Goal: Information Seeking & Learning: Learn about a topic

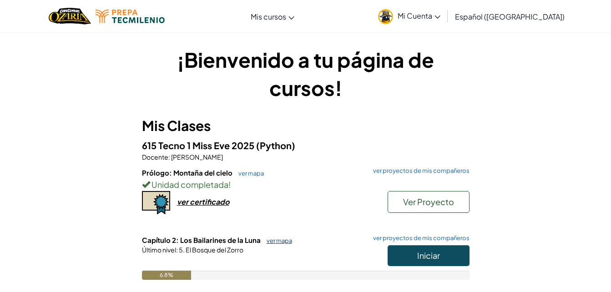
click at [276, 238] on link "ver mapa" at bounding box center [277, 240] width 30 height 7
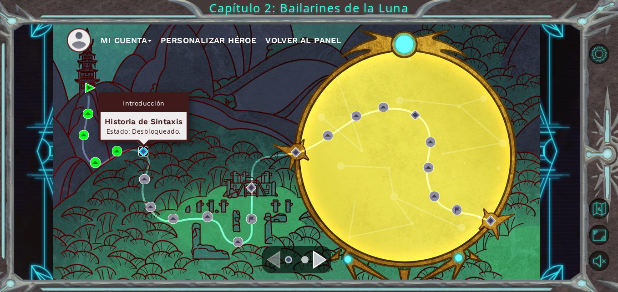
click at [145, 154] on img at bounding box center [143, 151] width 10 height 10
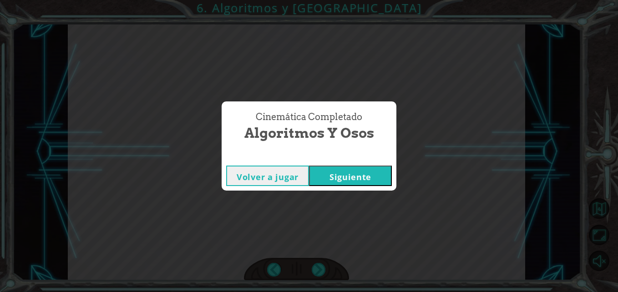
click at [351, 168] on button "Siguiente" at bounding box center [350, 176] width 83 height 20
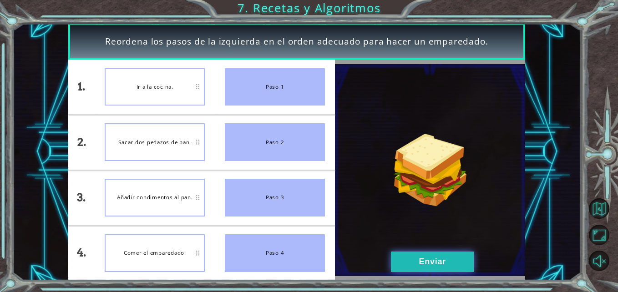
click at [429, 256] on button "Enviar" at bounding box center [432, 261] width 83 height 20
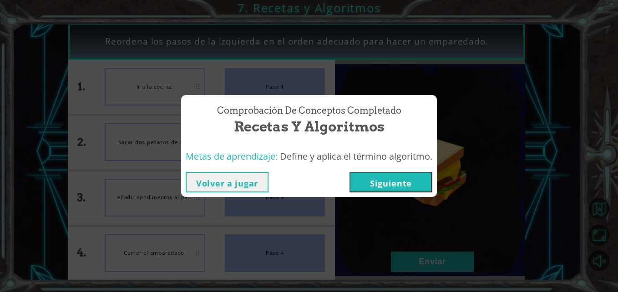
click at [390, 179] on button "Siguiente" at bounding box center [390, 182] width 83 height 20
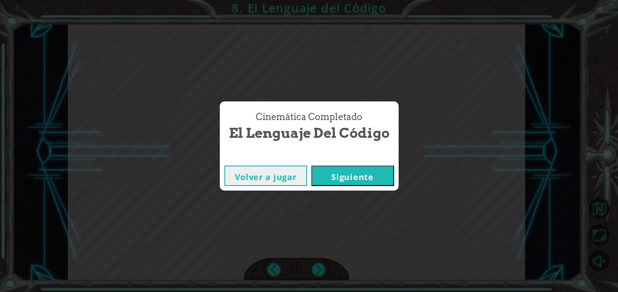
click at [390, 179] on button "Siguiente" at bounding box center [352, 176] width 83 height 20
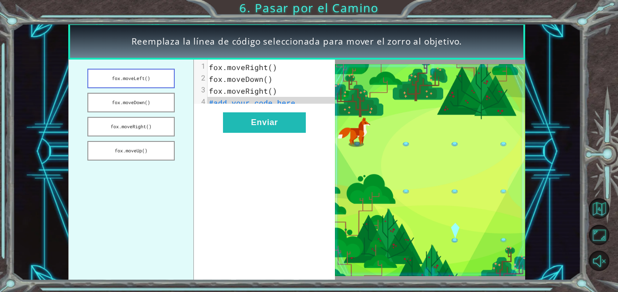
click at [168, 75] on button "fox.moveLeft()" at bounding box center [130, 79] width 87 height 20
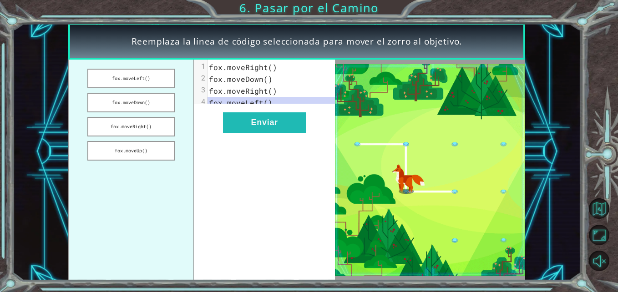
click at [258, 111] on div "xxxxxxxxxx 4 1 [PERSON_NAME].moveRight() 2 [PERSON_NAME].moveDown() 3 [PERSON_N…" at bounding box center [264, 170] width 141 height 221
click at [228, 146] on div "xxxxxxxxxx 4 1 [PERSON_NAME].moveRight() 2 [PERSON_NAME].moveDown() 3 [PERSON_N…" at bounding box center [264, 170] width 141 height 221
click at [245, 70] on span "fox.moveRight()" at bounding box center [243, 67] width 68 height 10
click at [236, 70] on span "fox.moveRight()" at bounding box center [243, 67] width 68 height 10
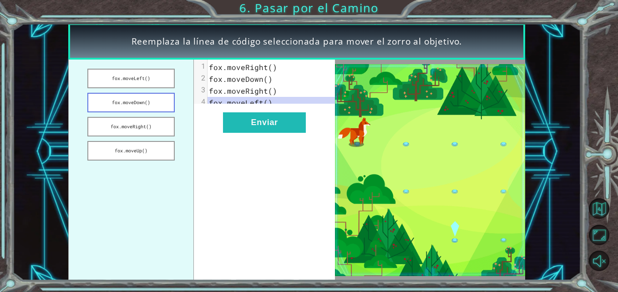
click at [149, 107] on button "fox.moveDown()" at bounding box center [130, 103] width 87 height 20
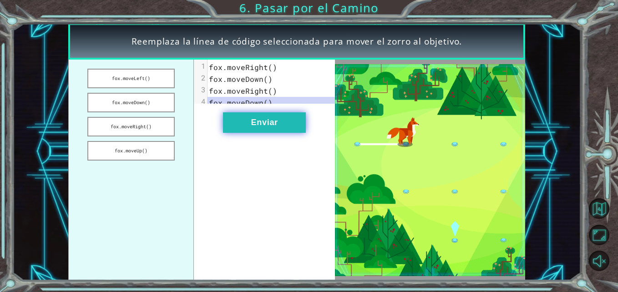
click at [279, 124] on button "Enviar" at bounding box center [264, 122] width 83 height 20
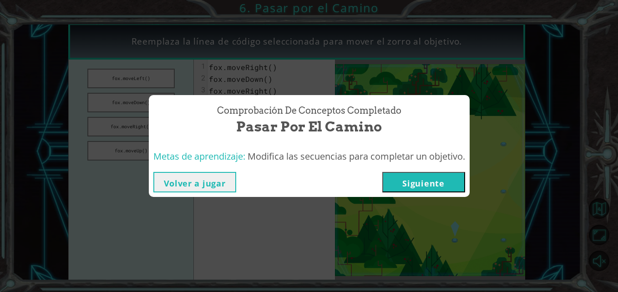
click at [433, 177] on button "Siguiente" at bounding box center [423, 182] width 83 height 20
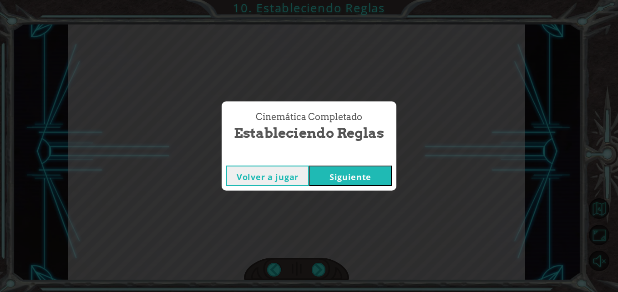
click at [367, 166] on button "Siguiente" at bounding box center [350, 176] width 83 height 20
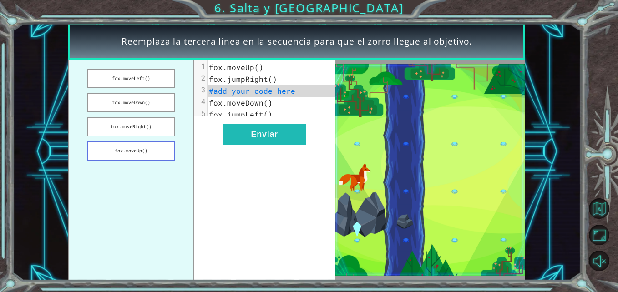
click at [152, 156] on button "fox.moveUp()" at bounding box center [130, 151] width 87 height 20
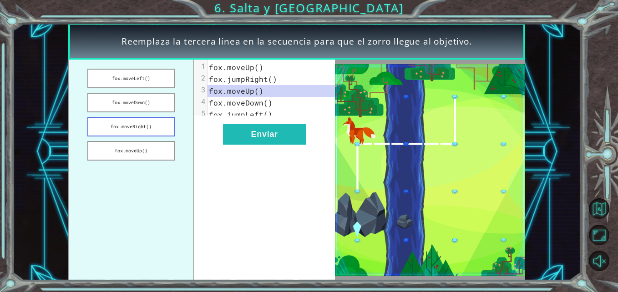
click at [151, 124] on button "fox.moveRight()" at bounding box center [130, 127] width 87 height 20
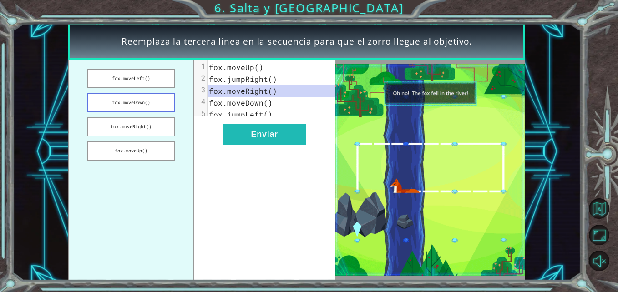
click at [150, 105] on button "fox.moveDown()" at bounding box center [130, 103] width 87 height 20
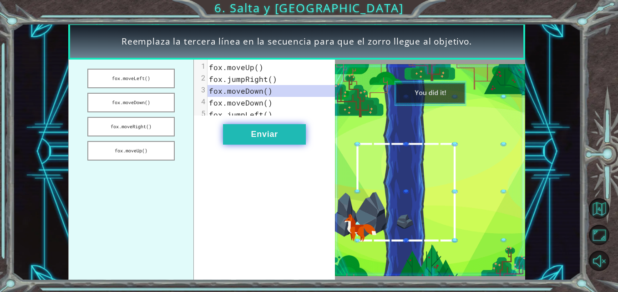
click at [260, 140] on button "Enviar" at bounding box center [264, 134] width 83 height 20
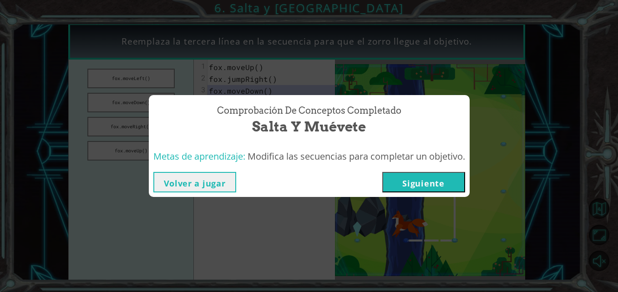
click at [415, 189] on button "Siguiente" at bounding box center [423, 182] width 83 height 20
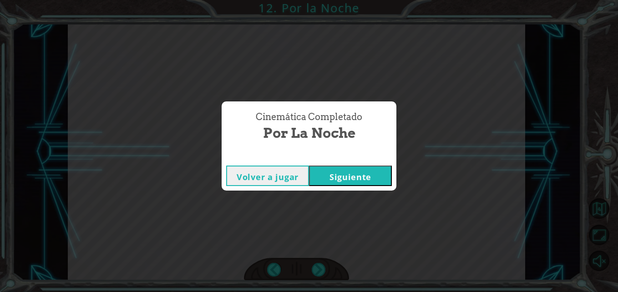
click at [380, 174] on button "Siguiente" at bounding box center [350, 176] width 83 height 20
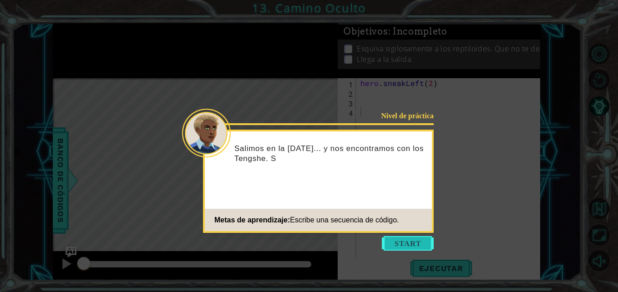
click at [406, 243] on button "Start" at bounding box center [408, 243] width 52 height 15
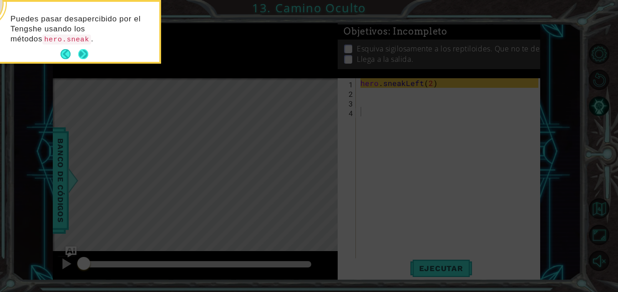
click at [80, 49] on button "Next" at bounding box center [82, 54] width 11 height 11
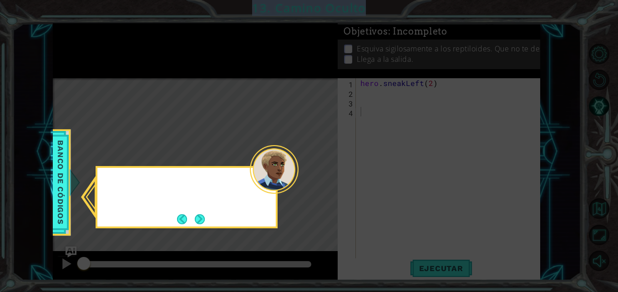
click at [80, 48] on icon at bounding box center [309, 146] width 618 height 292
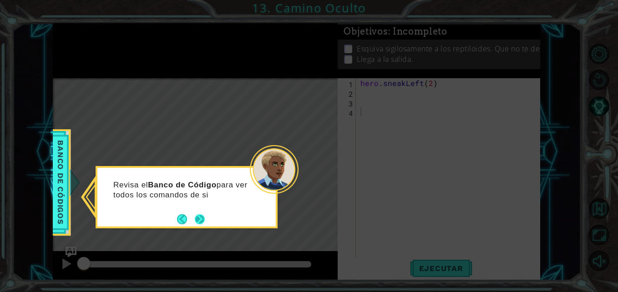
click at [204, 214] on button "Next" at bounding box center [199, 219] width 15 height 15
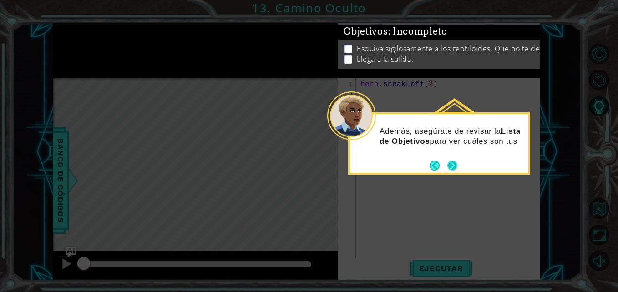
click at [451, 160] on footer at bounding box center [443, 166] width 28 height 14
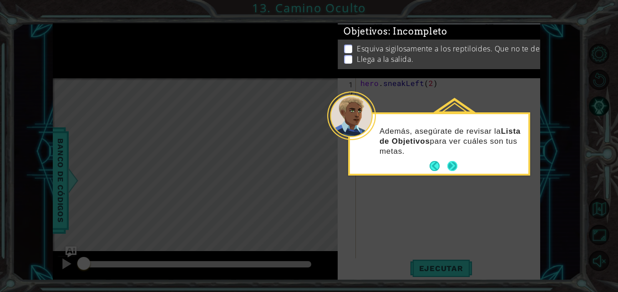
click at [450, 161] on button "Next" at bounding box center [452, 166] width 16 height 16
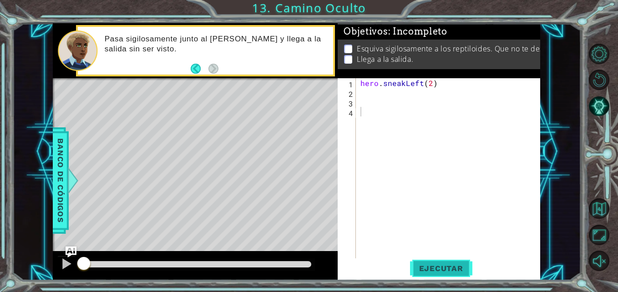
click at [433, 264] on span "Ejecutar" at bounding box center [441, 268] width 62 height 9
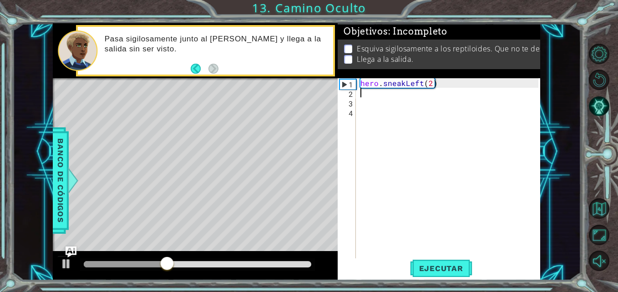
click at [412, 92] on div "hero . sneakLeft ( 2 )" at bounding box center [450, 178] width 184 height 201
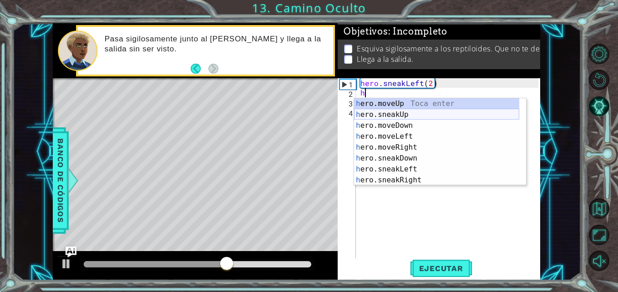
click at [399, 114] on div "h ero.moveUp Toca enter h ero.sneakUp Toca enter h ero.moveDown Toca enter h er…" at bounding box center [436, 152] width 165 height 109
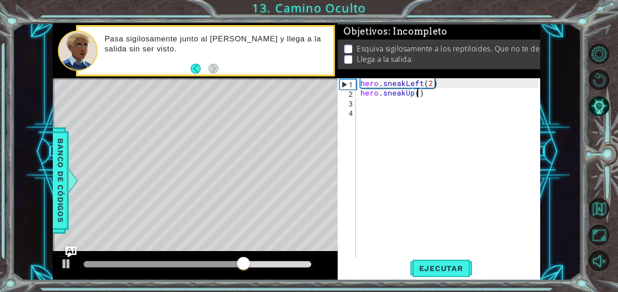
type textarea "hero.sneakUp(2)"
click at [383, 102] on div "hero . sneakLeft ( 2 ) hero . sneakUp ( 2 )" at bounding box center [450, 178] width 184 height 201
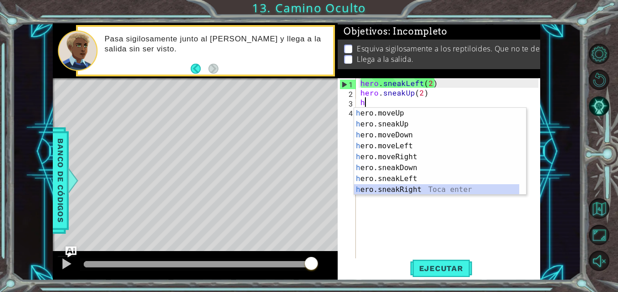
click at [421, 186] on div "h ero.moveUp Toca enter h ero.sneakUp Toca enter h ero.moveDown Toca enter h er…" at bounding box center [436, 162] width 165 height 109
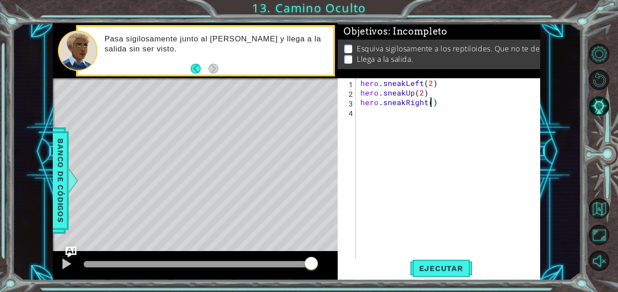
scroll to position [0, 5]
type textarea "hero.sneakRight(2)"
click at [449, 265] on span "Ejecutar" at bounding box center [441, 268] width 62 height 9
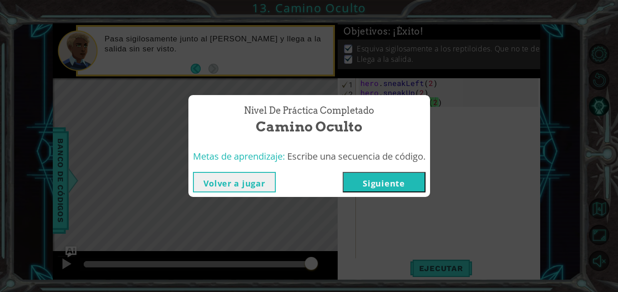
click at [397, 175] on button "Siguiente" at bounding box center [383, 182] width 83 height 20
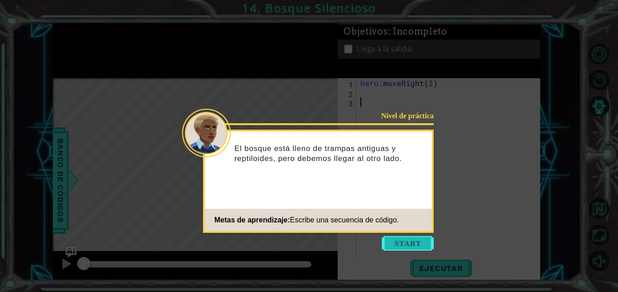
click at [401, 241] on button "Start" at bounding box center [408, 243] width 52 height 15
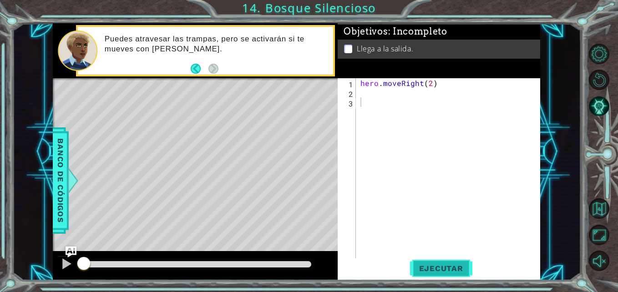
click at [445, 267] on span "Ejecutar" at bounding box center [441, 268] width 62 height 9
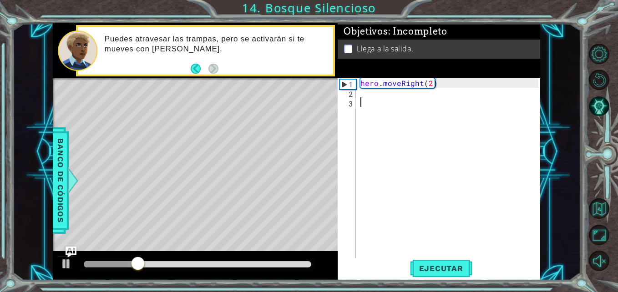
click at [388, 97] on div "hero . moveRight ( 2 )" at bounding box center [450, 178] width 184 height 201
click at [387, 93] on div "hero . moveRight ( 2 )" at bounding box center [450, 178] width 184 height 201
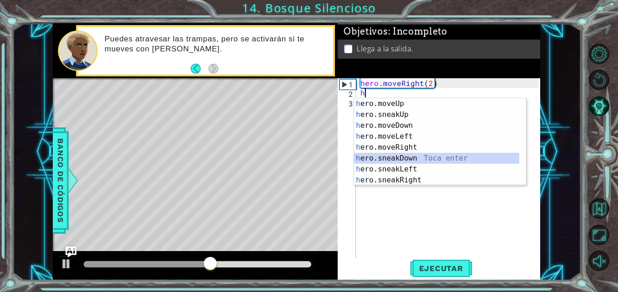
click at [416, 156] on div "h ero.moveUp Toca enter h ero.sneakUp Toca enter h ero.moveDown Toca enter h er…" at bounding box center [436, 152] width 165 height 109
type textarea "hero.sneakDown(1)"
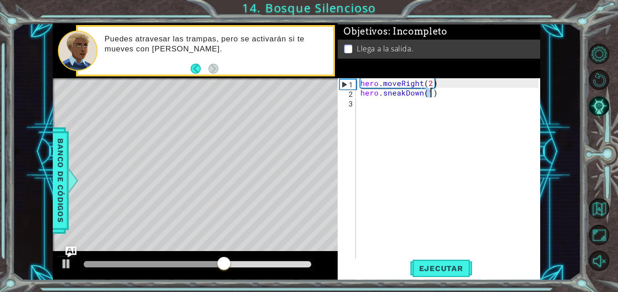
click at [402, 103] on div "hero . moveRight ( 2 ) hero . sneakDown ( 1 )" at bounding box center [450, 178] width 184 height 201
type textarea "g"
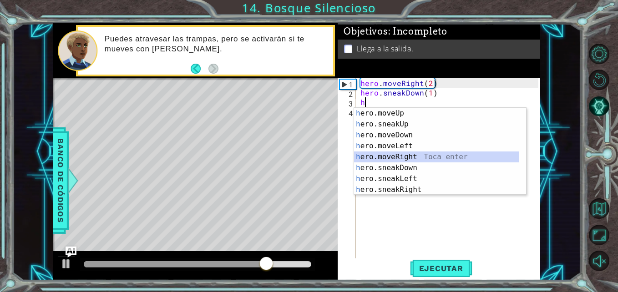
click at [398, 155] on div "h ero.moveUp Toca enter h ero.sneakUp Toca enter h ero.moveDown Toca enter h er…" at bounding box center [440, 162] width 172 height 109
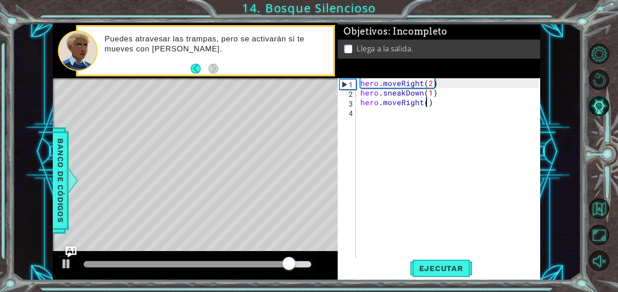
type textarea "hero.moveRight(2)"
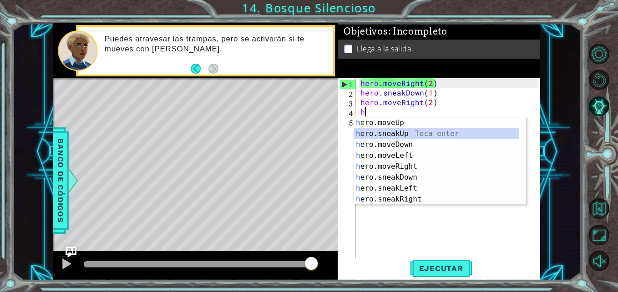
click at [417, 134] on div "h ero.moveUp Toca enter h ero.sneakUp Toca enter h ero.moveDown Toca enter h er…" at bounding box center [436, 171] width 165 height 109
type textarea "hero.sneakUp(1)"
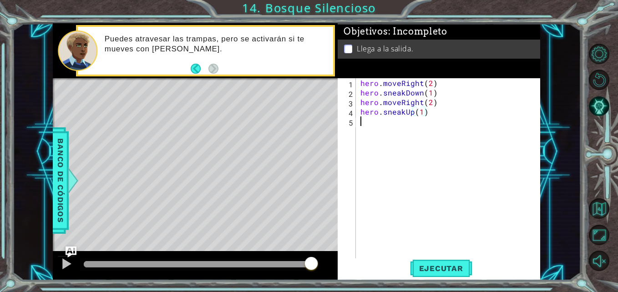
click at [396, 122] on div "hero . moveRight ( 2 ) hero . sneakDown ( 1 ) hero . moveRight ( 2 ) hero . sne…" at bounding box center [450, 178] width 184 height 201
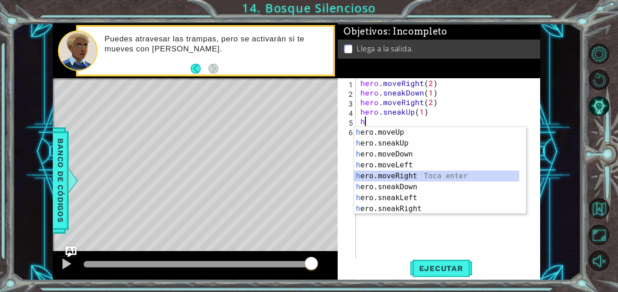
click at [414, 171] on div "h ero.moveUp Toca enter h ero.sneakUp Toca enter h ero.moveDown Toca enter h er…" at bounding box center [436, 181] width 165 height 109
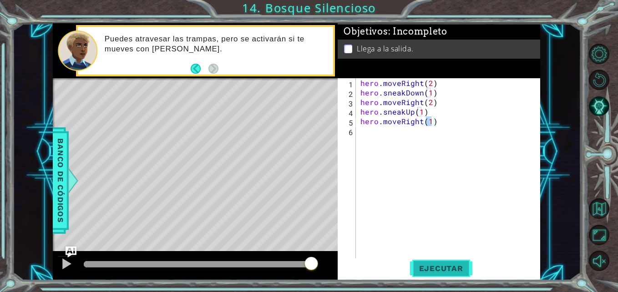
click at [434, 265] on span "Ejecutar" at bounding box center [441, 268] width 62 height 9
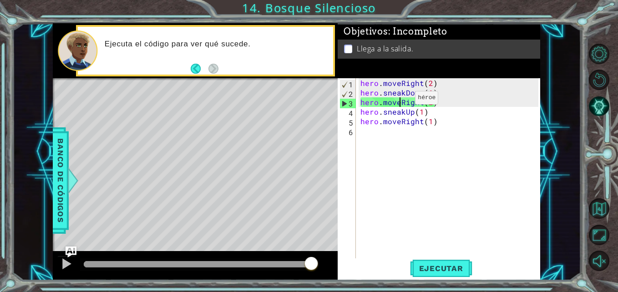
click at [399, 100] on div "hero . moveRight ( 2 ) hero . sneakDown ( 1 ) hero . moveRight ( 2 ) hero . sne…" at bounding box center [450, 178] width 184 height 201
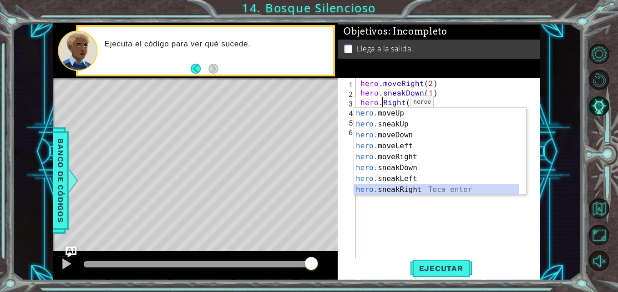
click at [397, 188] on div "hero. moveUp Toca enter hero. sneakUp Toca enter hero. moveDown Toca enter hero…" at bounding box center [436, 162] width 165 height 109
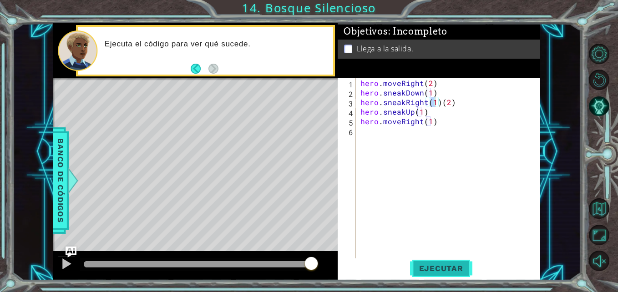
click at [436, 266] on span "Ejecutar" at bounding box center [441, 268] width 62 height 9
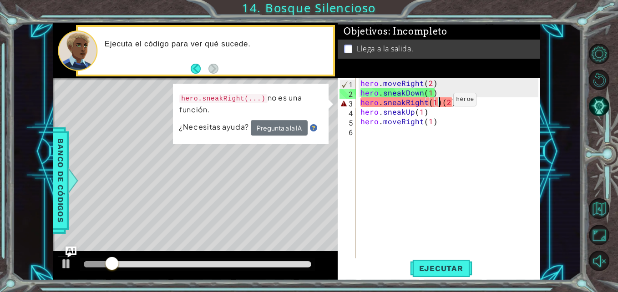
click at [438, 102] on div "hero . moveRight ( 2 ) hero . sneakDown ( 1 ) hero . sneakRight ( 1 ) ( 2 ) her…" at bounding box center [450, 178] width 184 height 201
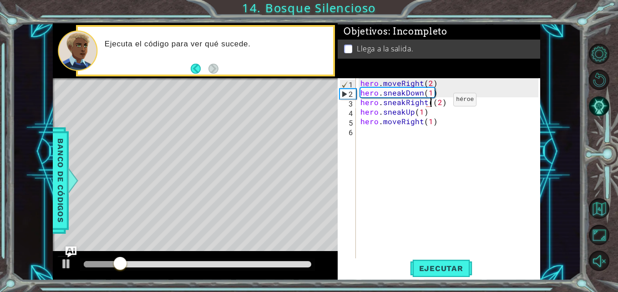
type textarea "hero.sneakRight(2)"
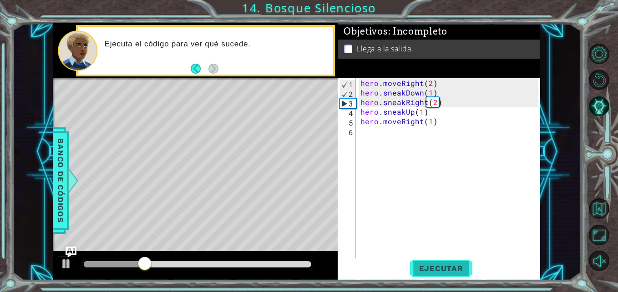
click at [446, 274] on button "Ejecutar" at bounding box center [441, 268] width 62 height 20
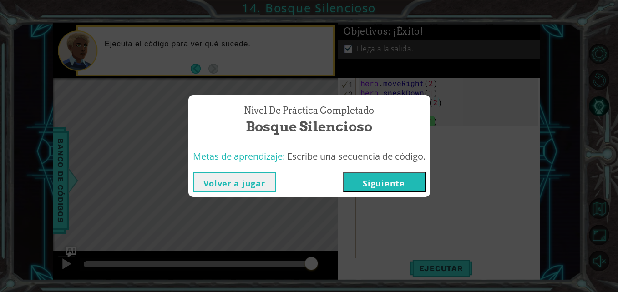
click at [406, 186] on button "Siguiente" at bounding box center [383, 182] width 83 height 20
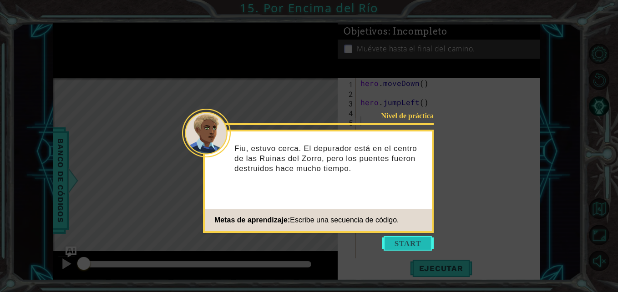
click at [402, 246] on button "Start" at bounding box center [408, 243] width 52 height 15
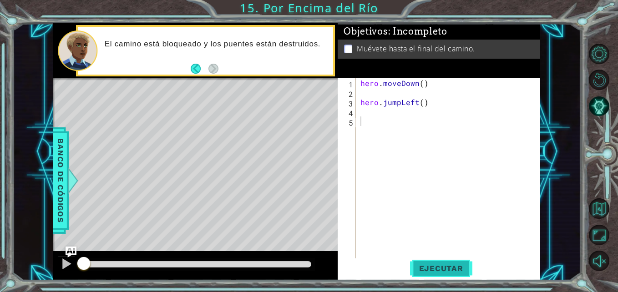
click at [438, 267] on span "Ejecutar" at bounding box center [441, 268] width 62 height 9
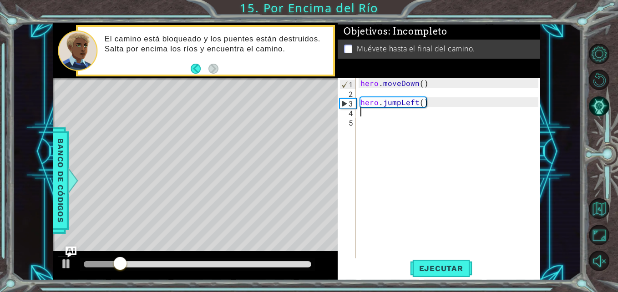
click at [405, 114] on div "hero . moveDown ( ) hero . jumpLeft ( )" at bounding box center [450, 178] width 184 height 201
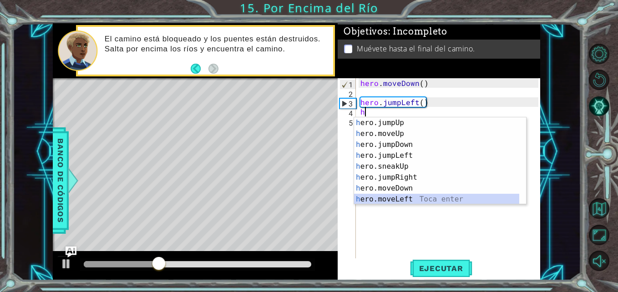
click at [409, 198] on div "h ero.jumpUp Toca enter h ero.moveUp Toca enter h ero.jumpDown Toca enter h ero…" at bounding box center [436, 171] width 165 height 109
type textarea "hero.moveLeft(1)"
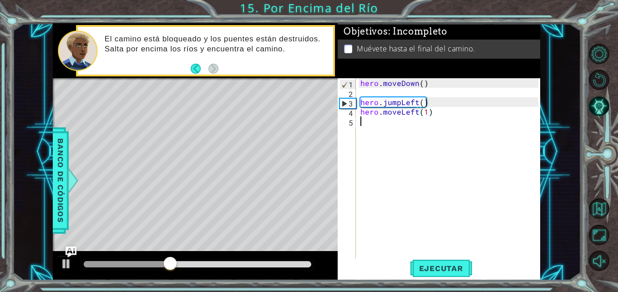
click at [394, 124] on div "hero . moveDown ( ) hero . jumpLeft ( ) hero . moveLeft ( 1 )" at bounding box center [450, 178] width 184 height 201
type textarea "h"
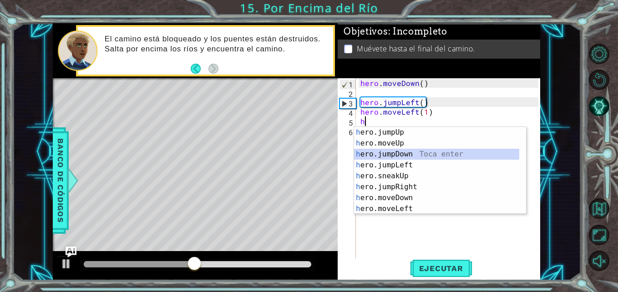
click at [397, 157] on div "h ero.jumpUp Toca enter h ero.moveUp Toca enter h ero.jumpDown Toca enter h ero…" at bounding box center [436, 181] width 165 height 109
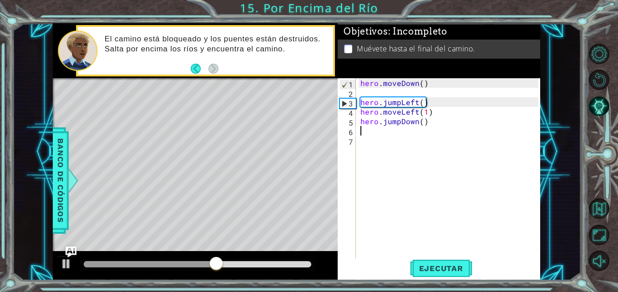
click at [397, 135] on div "hero . moveDown ( ) hero . jumpLeft ( ) hero . moveLeft ( 1 ) hero . jumpDown (…" at bounding box center [450, 178] width 184 height 201
type textarea "j"
type textarea "h"
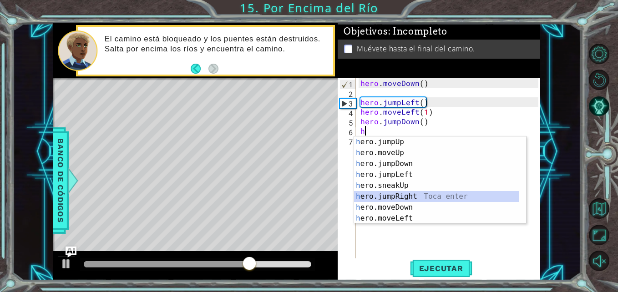
click at [399, 196] on div "h ero.jumpUp Toca enter h ero.moveUp Toca enter h ero.jumpDown Toca enter h ero…" at bounding box center [436, 190] width 165 height 109
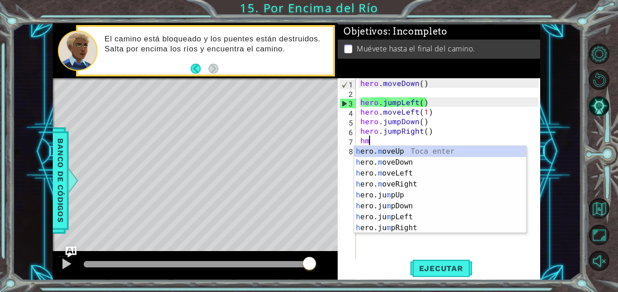
scroll to position [0, 0]
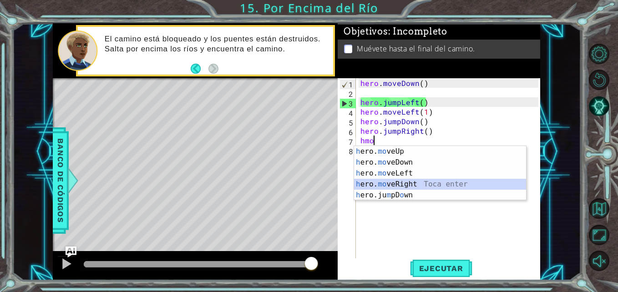
click at [417, 184] on div "h ero. mo veUp Toca enter h ero. mo veDown Toca enter h ero. mo veLeft Toca ent…" at bounding box center [440, 184] width 172 height 76
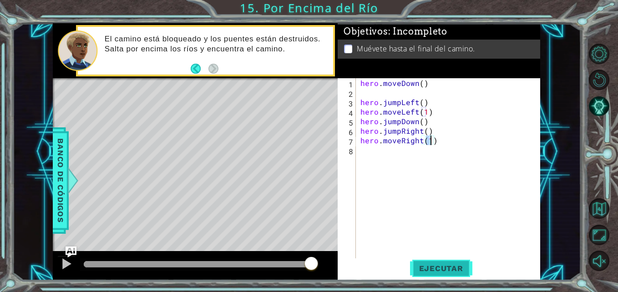
type textarea "hero.moveRight(1)"
click at [454, 267] on span "Ejecutar" at bounding box center [441, 268] width 62 height 9
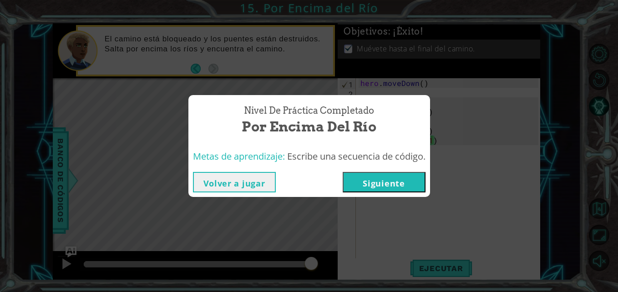
click at [399, 176] on button "Siguiente" at bounding box center [383, 182] width 83 height 20
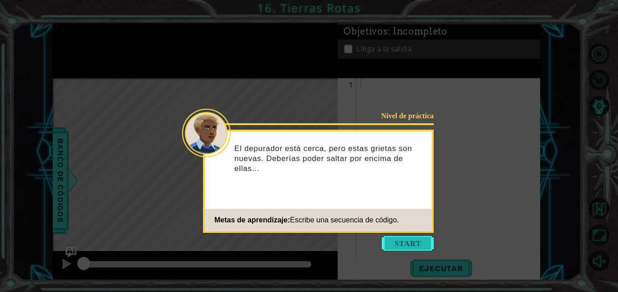
click at [398, 241] on button "Start" at bounding box center [408, 243] width 52 height 15
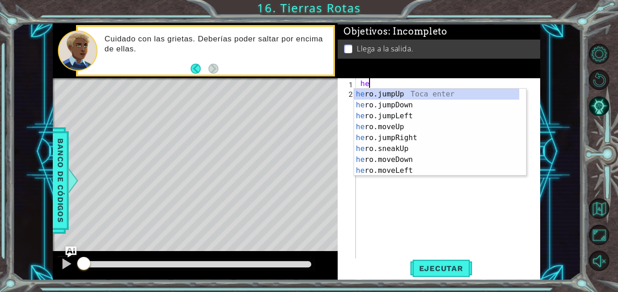
type textarea "her"
click at [397, 93] on div "her o.jumpUp Toca enter her o.jumpDown Toca enter her o.jumpLeft Toca enter her…" at bounding box center [436, 143] width 165 height 109
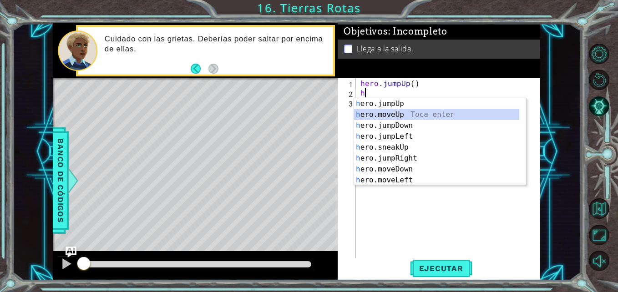
click at [387, 111] on div "h ero.jumpUp Toca enter h ero.moveUp Toca enter h ero.jumpDown Toca enter h ero…" at bounding box center [436, 152] width 165 height 109
type textarea "hero.moveUp(1)"
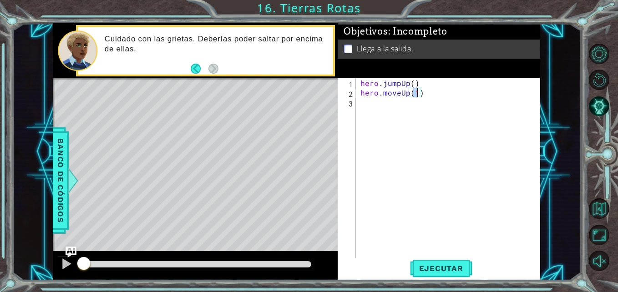
click at [386, 102] on div "hero . jumpUp ( ) hero . moveUp ( 1 )" at bounding box center [450, 178] width 184 height 201
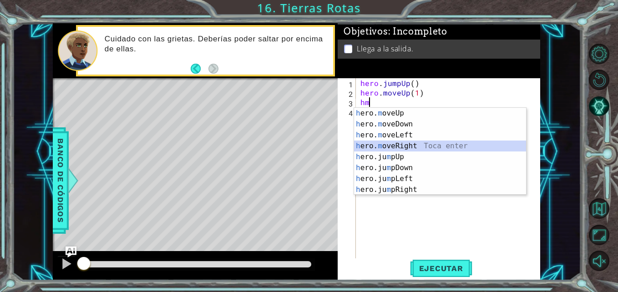
click at [401, 146] on div "h ero. m oveUp Toca enter h ero. m oveDown Toca enter h ero. m oveLeft Toca ent…" at bounding box center [440, 162] width 172 height 109
type textarea "hero.moveRight(1)"
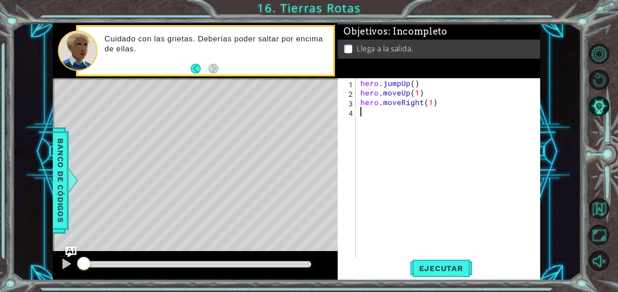
click at [382, 113] on div "hero . jumpUp ( ) hero . moveUp ( 1 ) hero . moveRight ( 1 )" at bounding box center [450, 178] width 184 height 201
type textarea "h"
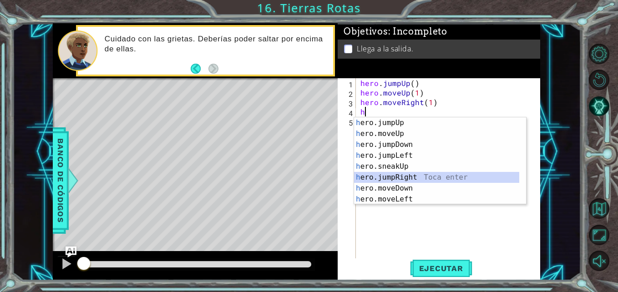
click at [402, 177] on div "h ero.jumpUp Toca enter h ero.moveUp Toca enter h ero.jumpDown Toca enter h ero…" at bounding box center [436, 171] width 165 height 109
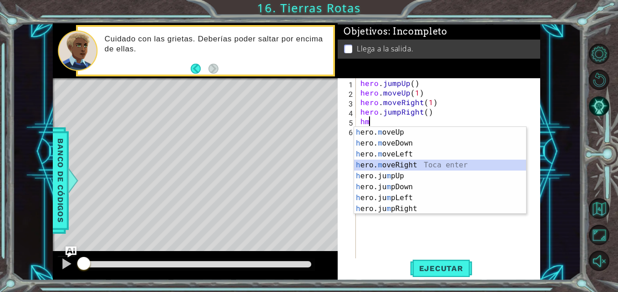
click at [395, 163] on div "h ero. m oveUp Toca enter h ero. m oveDown Toca enter h ero. m oveLeft Toca ent…" at bounding box center [440, 181] width 172 height 109
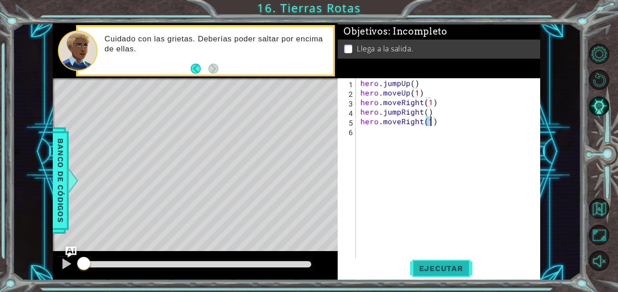
type textarea "hero.moveRight(1)"
click at [442, 267] on span "Ejecutar" at bounding box center [441, 268] width 62 height 9
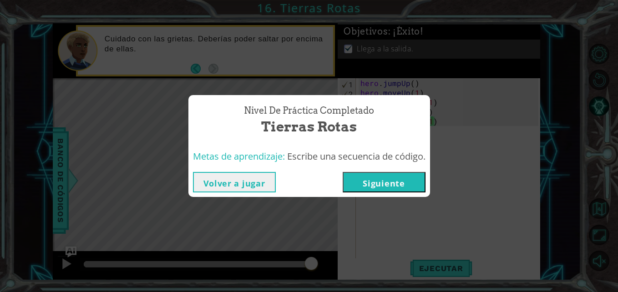
click at [405, 191] on button "Siguiente" at bounding box center [383, 182] width 83 height 20
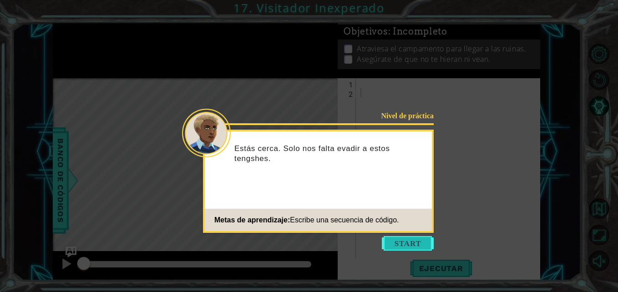
click at [410, 244] on button "Start" at bounding box center [408, 243] width 52 height 15
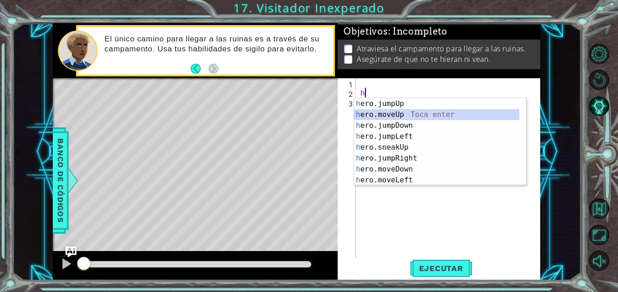
click at [381, 114] on div "h ero.jumpUp Toca enter h ero.moveUp Toca enter h ero.jumpDown Toca enter h ero…" at bounding box center [436, 152] width 165 height 109
type textarea "hero.moveUp(1)"
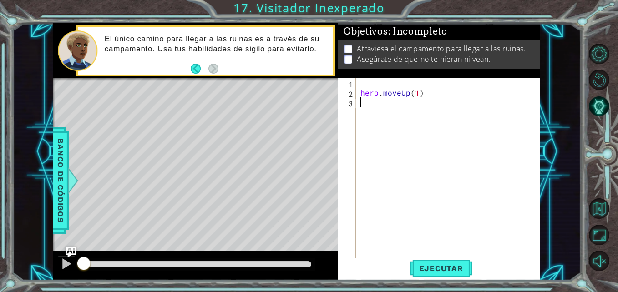
click at [381, 102] on div "hero . moveUp ( 1 )" at bounding box center [450, 178] width 184 height 201
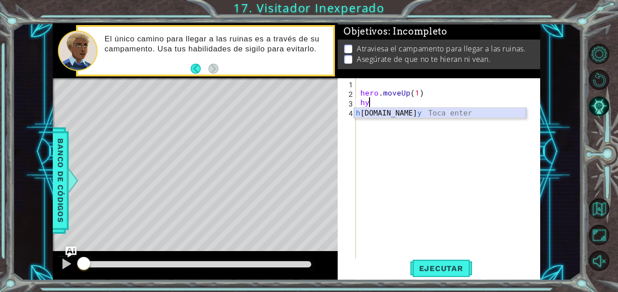
click at [385, 112] on div "h [DOMAIN_NAME] y Toca enter" at bounding box center [440, 124] width 172 height 33
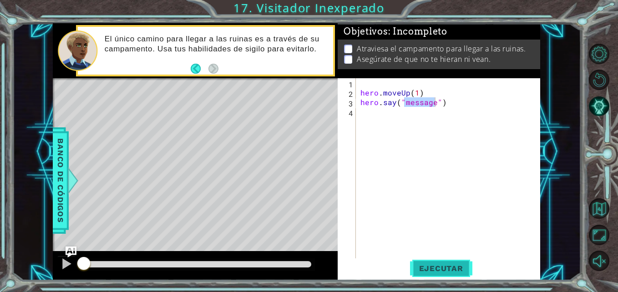
click at [445, 265] on span "Ejecutar" at bounding box center [441, 268] width 62 height 9
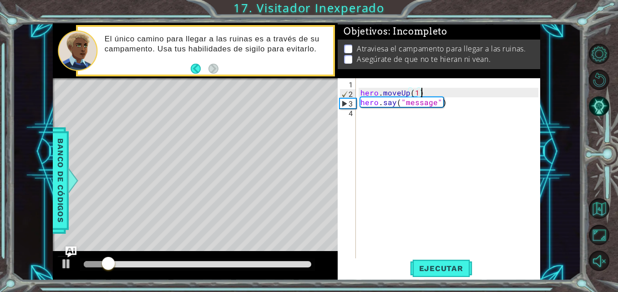
click at [453, 97] on div "hero . moveUp ( 1 ) hero . say ( "message" )" at bounding box center [450, 178] width 184 height 201
click at [447, 105] on div "hero . moveUp ( 1 ) hero . say ( "message" )" at bounding box center [450, 178] width 184 height 201
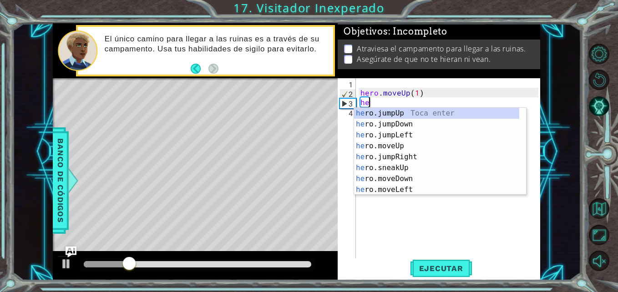
type textarea "h"
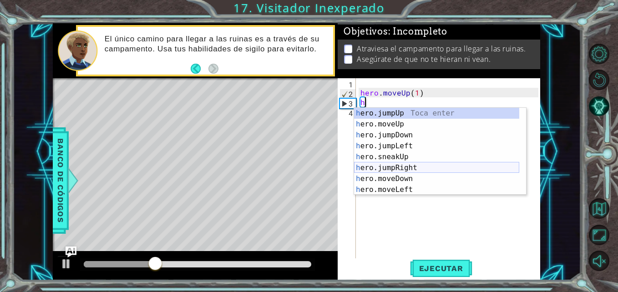
click at [412, 168] on div "h ero.jumpUp Toca enter h ero.moveUp Toca enter h ero.jumpDown Toca enter h ero…" at bounding box center [436, 162] width 165 height 109
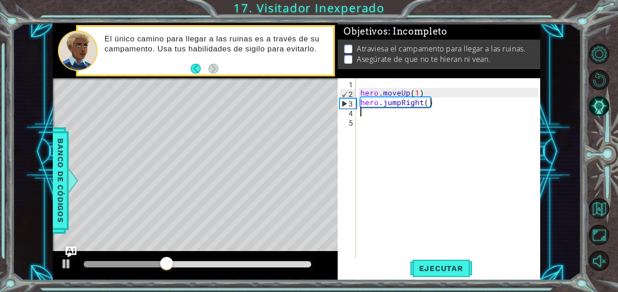
type textarea "h"
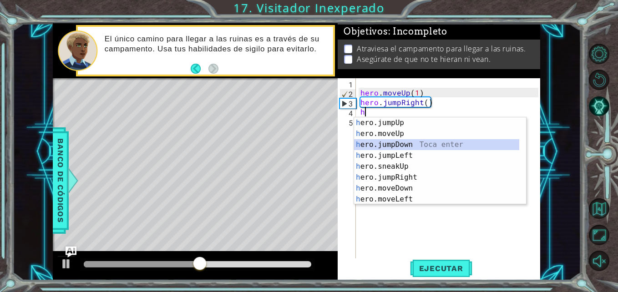
click at [406, 144] on div "h ero.jumpUp Toca enter h ero.moveUp Toca enter h ero.jumpDown Toca enter h ero…" at bounding box center [436, 171] width 165 height 109
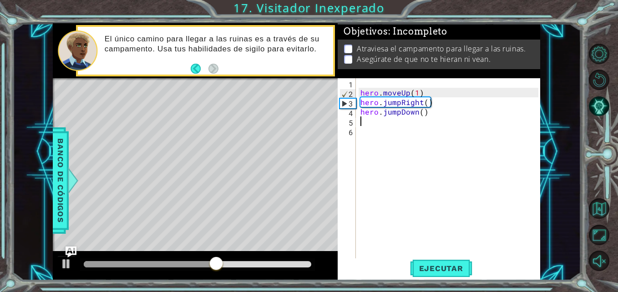
click at [379, 123] on div "hero . moveUp ( 1 ) hero . jumpRight ( ) hero . jumpDown ( )" at bounding box center [450, 178] width 184 height 201
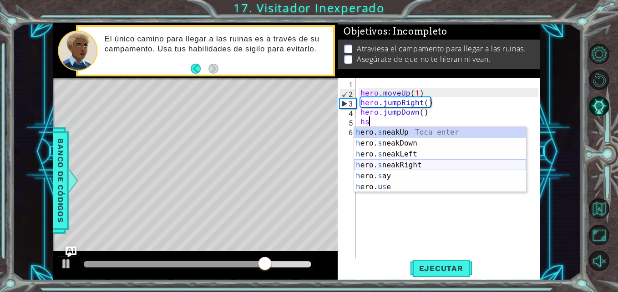
click at [404, 162] on div "h ero. s neakUp Toca enter h ero. s neakDown Toca enter h ero. s neakLeft Toca …" at bounding box center [440, 170] width 172 height 87
type textarea "hero.sneakRight(1)"
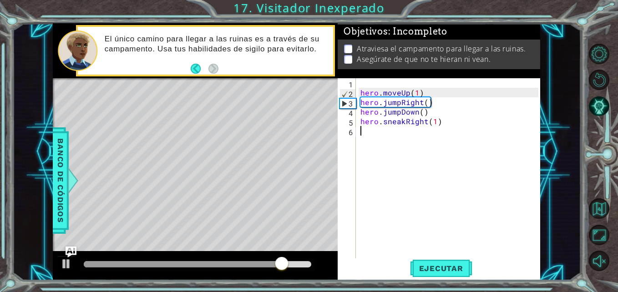
click at [389, 132] on div "hero . moveUp ( 1 ) hero . jumpRight ( ) hero . jumpDown ( ) hero . sneakRight …" at bounding box center [450, 178] width 184 height 201
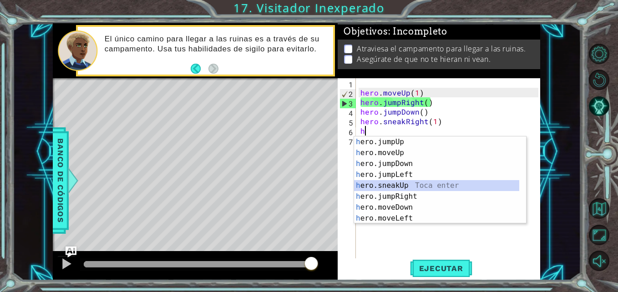
click at [408, 182] on div "h ero.jumpUp Toca enter h ero.moveUp Toca enter h ero.jumpDown Toca enter h ero…" at bounding box center [436, 190] width 165 height 109
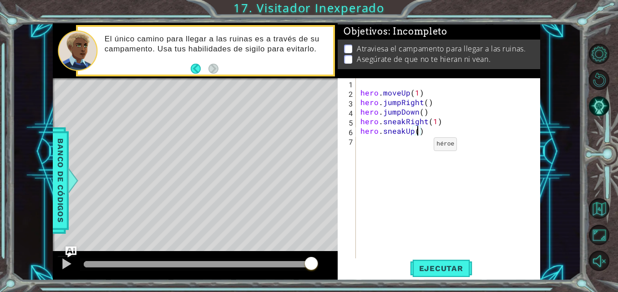
type textarea "hero.sneakUp(2)"
click at [416, 146] on div "hero . moveUp ( 1 ) hero . jumpRight ( ) hero . jumpDown ( ) hero . sneakRight …" at bounding box center [450, 178] width 184 height 201
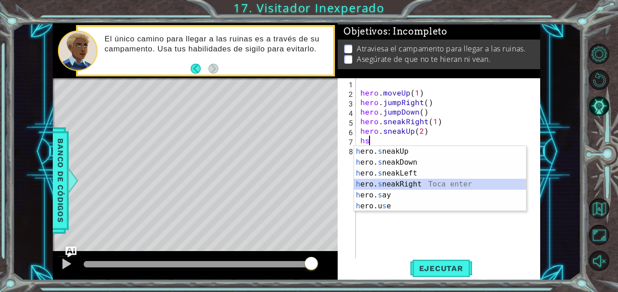
click at [419, 183] on div "h ero. s neakUp Toca enter h ero. s neakDown Toca enter h ero. s neakLeft Toca …" at bounding box center [440, 189] width 172 height 87
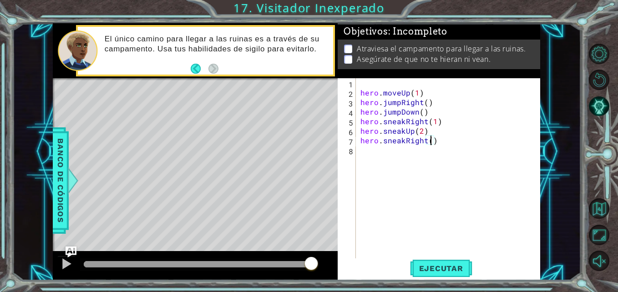
type textarea "hero.sneakRight(2)"
click at [401, 151] on div "hero . moveUp ( 1 ) hero . jumpRight ( ) hero . jumpDown ( ) hero . sneakRight …" at bounding box center [450, 178] width 184 height 201
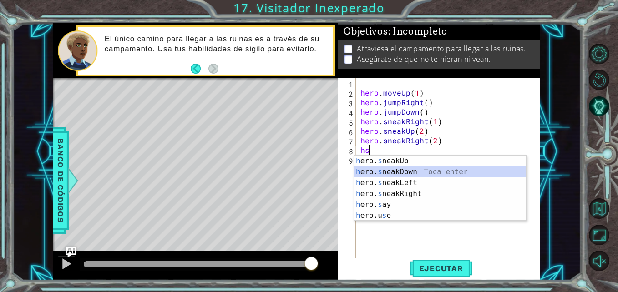
click at [406, 170] on div "h ero. s neakUp Toca enter h ero. s neakDown Toca enter h ero. s neakLeft Toca …" at bounding box center [440, 199] width 172 height 87
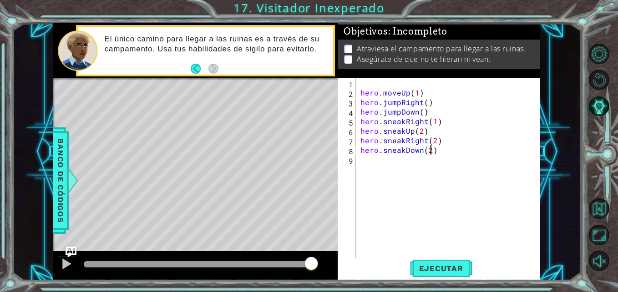
scroll to position [0, 4]
type textarea "hero.sneakDown(2)"
click at [439, 262] on button "Ejecutar" at bounding box center [441, 268] width 62 height 20
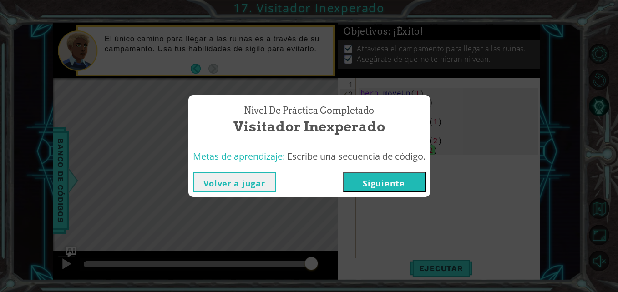
click at [399, 182] on button "Siguiente" at bounding box center [383, 182] width 83 height 20
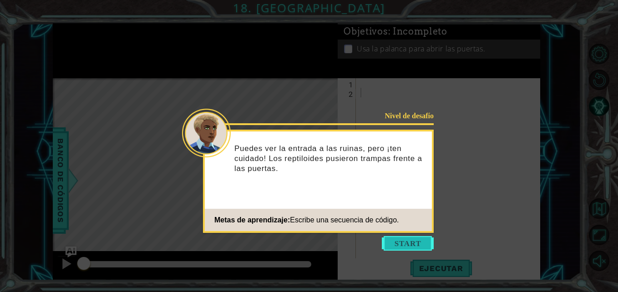
click at [405, 242] on button "Start" at bounding box center [408, 243] width 52 height 15
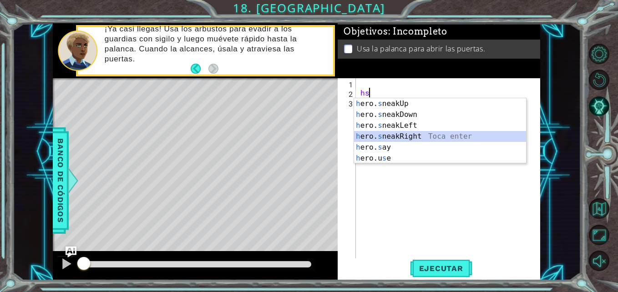
click at [417, 132] on div "h ero. s neakUp Toca enter h ero. s neakDown Toca enter h ero. s neakLeft Toca …" at bounding box center [440, 141] width 172 height 87
type textarea "hero.sneakRight(1)"
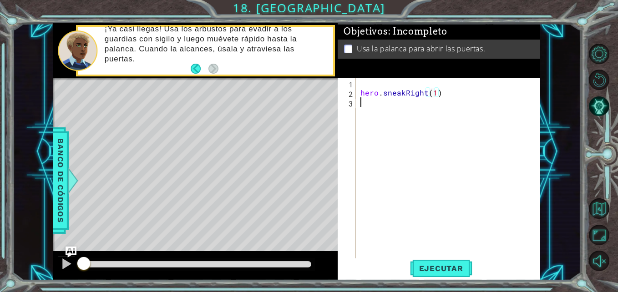
click at [396, 104] on div "hero . sneakRight ( 1 )" at bounding box center [450, 178] width 184 height 201
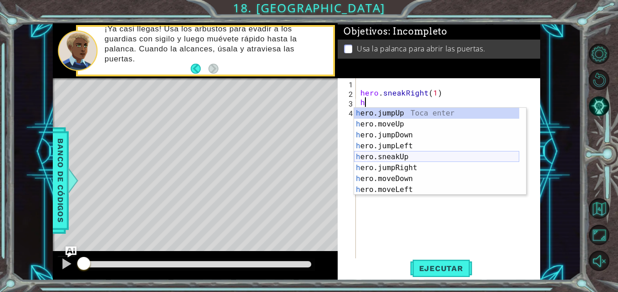
click at [394, 158] on div "h ero.jumpUp Toca enter h ero.moveUp Toca enter h ero.jumpDown Toca enter h ero…" at bounding box center [436, 162] width 165 height 109
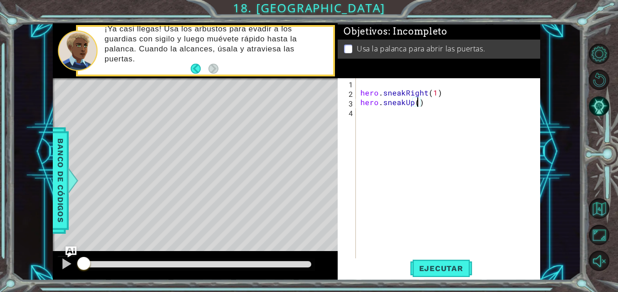
type textarea "hero.sneakUp(2)"
click at [378, 110] on div "hero . sneakRight ( 1 ) hero . sneakUp ( 2 )" at bounding box center [450, 178] width 184 height 201
type textarea "j"
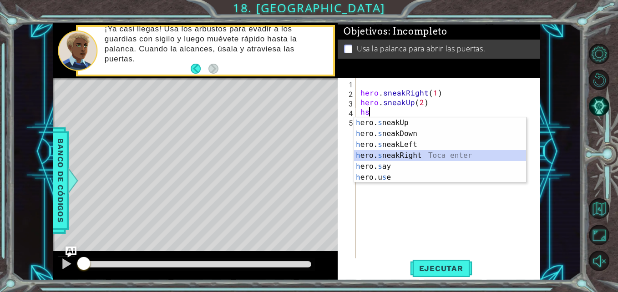
click at [402, 154] on div "h ero. s neakUp Toca enter h ero. s neakDown Toca enter h ero. s neakLeft Toca …" at bounding box center [440, 160] width 172 height 87
type textarea "hero.sneakRight(1)"
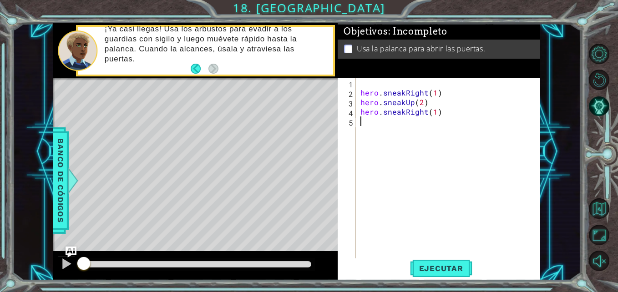
click at [389, 120] on div "hero . sneakRight ( 1 ) hero . sneakUp ( 2 ) hero . sneakRight ( 1 )" at bounding box center [450, 178] width 184 height 201
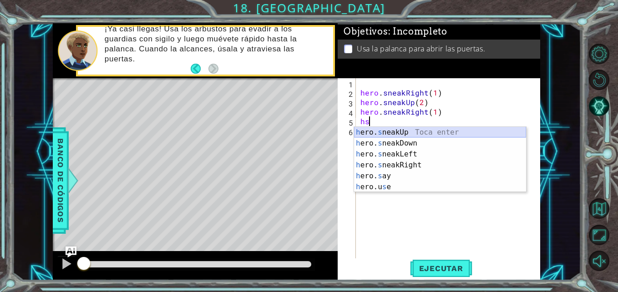
click at [394, 133] on div "h ero. s neakUp Toca enter h ero. s neakDown Toca enter h ero. s neakLeft Toca …" at bounding box center [440, 170] width 172 height 87
type textarea "hero.sneakUp(1)"
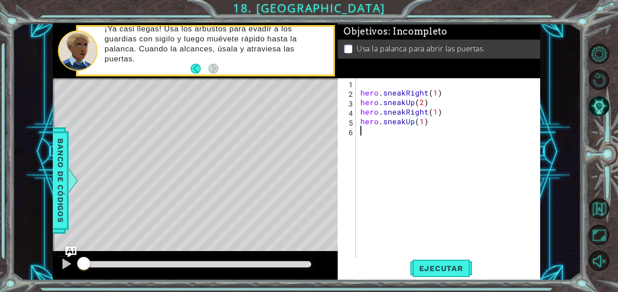
click at [366, 130] on div "hero . sneakRight ( 1 ) hero . sneakUp ( 2 ) hero . sneakRight ( 1 ) hero . sne…" at bounding box center [450, 178] width 184 height 201
type textarea "h"
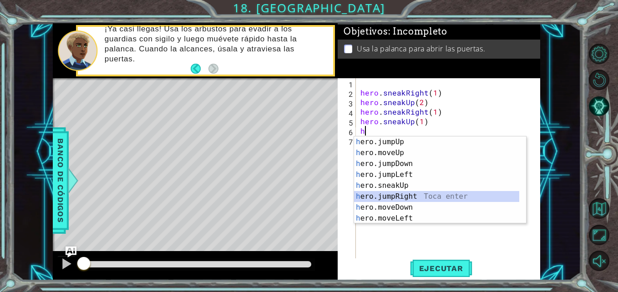
click at [393, 193] on div "h ero.jumpUp Toca enter h ero.moveUp Toca enter h ero.jumpDown Toca enter h ero…" at bounding box center [436, 190] width 165 height 109
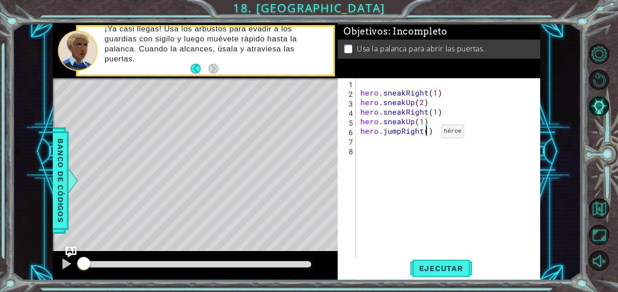
click at [425, 134] on div "hero . sneakRight ( 1 ) hero . sneakUp ( 2 ) hero . sneakRight ( 1 ) hero . sne…" at bounding box center [450, 178] width 184 height 201
type textarea "hero.jumpRight(2)"
click at [392, 140] on div "hero . sneakRight ( 1 ) hero . sneakUp ( 2 ) hero . sneakRight ( 1 ) hero . sne…" at bounding box center [450, 178] width 184 height 201
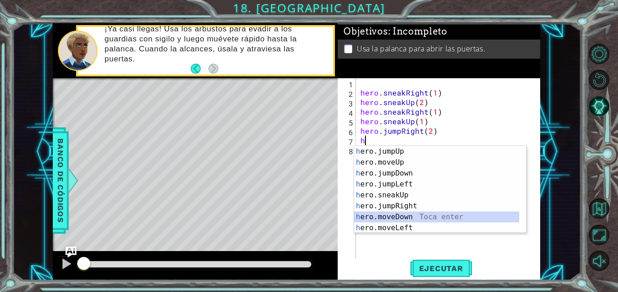
click at [405, 217] on div "h ero.jumpUp Toca enter h ero.moveUp Toca enter h ero.jumpDown Toca enter h ero…" at bounding box center [436, 200] width 165 height 109
type textarea "hero.moveDown(1)"
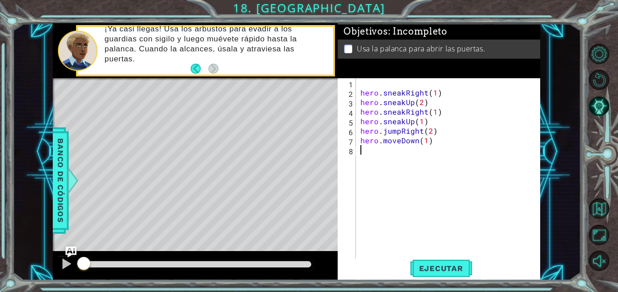
click at [392, 148] on div "hero . sneakRight ( 1 ) hero . sneakUp ( 2 ) hero . sneakRight ( 1 ) hero . sne…" at bounding box center [450, 178] width 184 height 201
type textarea "h"
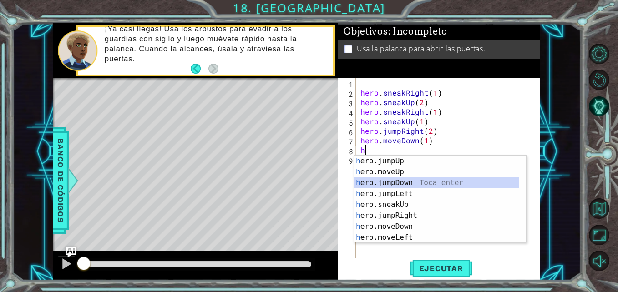
click at [406, 185] on div "h ero.jumpUp Toca enter h ero.moveUp Toca enter h ero.jumpDown Toca enter h ero…" at bounding box center [436, 210] width 165 height 109
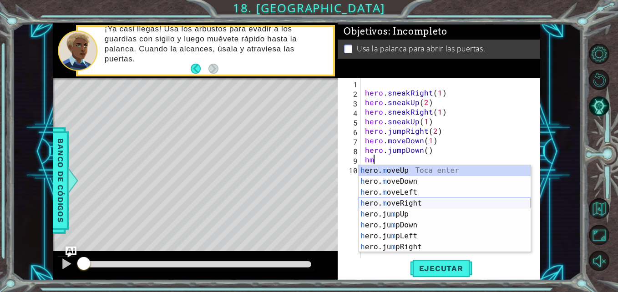
click at [401, 203] on div "h ero. m oveUp Toca enter h ero. m oveDown Toca enter h ero. m oveLeft Toca ent…" at bounding box center [444, 219] width 172 height 109
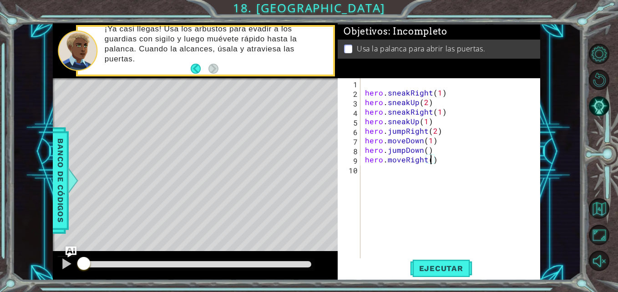
scroll to position [0, 4]
click at [404, 132] on div "hero . sneakRight ( 1 ) hero . sneakUp ( 2 ) hero . sneakRight ( 1 ) hero . sne…" at bounding box center [453, 178] width 180 height 201
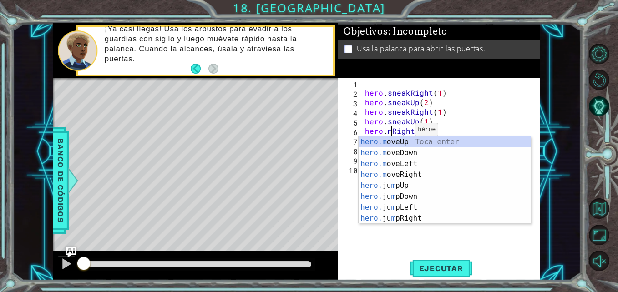
scroll to position [0, 2]
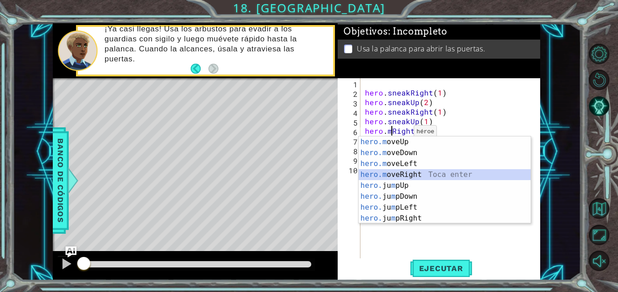
click at [397, 175] on div "hero.m oveUp Toca enter hero.m oveDown Toca enter hero.m oveLeft Toca enter her…" at bounding box center [444, 190] width 172 height 109
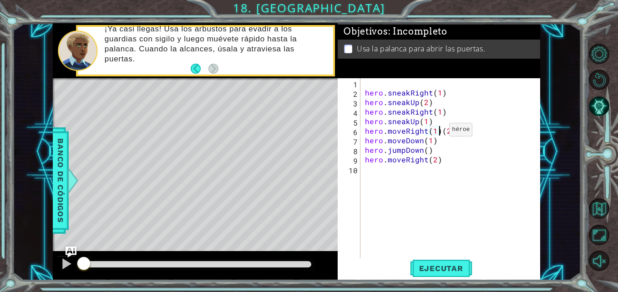
click at [438, 132] on div "hero . sneakRight ( 1 ) hero . sneakUp ( 2 ) hero . sneakRight ( 1 ) hero . sne…" at bounding box center [453, 178] width 180 height 201
type textarea "hero.moveRight(2)"
click at [443, 158] on div "hero . sneakRight ( 1 ) hero . sneakUp ( 2 ) hero . sneakRight ( 1 ) hero . sne…" at bounding box center [453, 178] width 180 height 201
click at [417, 171] on div "hero . sneakRight ( 1 ) hero . sneakUp ( 2 ) hero . sneakRight ( 1 ) hero . sne…" at bounding box center [453, 178] width 180 height 201
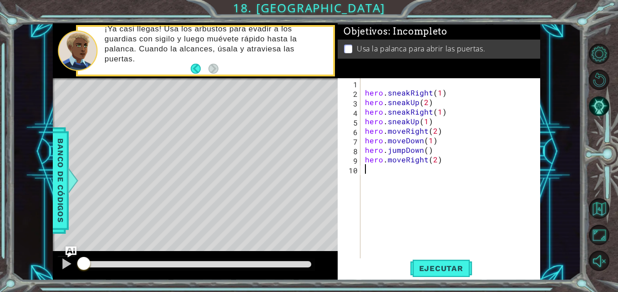
type textarea "h"
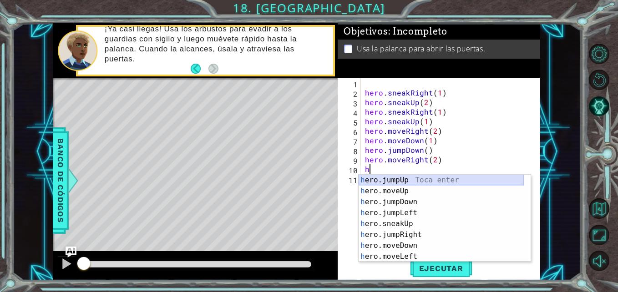
click at [411, 178] on div "h ero.jumpUp Toca enter h ero.moveUp Toca enter h ero.jumpDown Toca enter h ero…" at bounding box center [440, 229] width 165 height 109
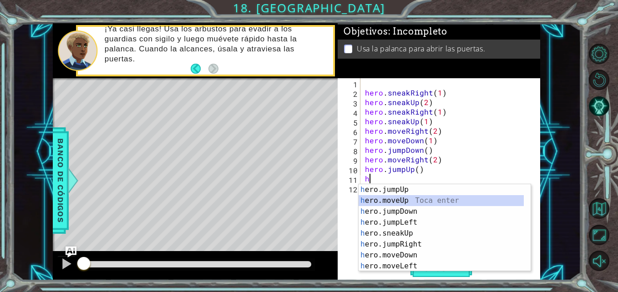
click at [417, 196] on div "h ero.jumpUp Toca enter h ero.moveUp Toca enter h ero.jumpDown Toca enter h ero…" at bounding box center [440, 238] width 165 height 109
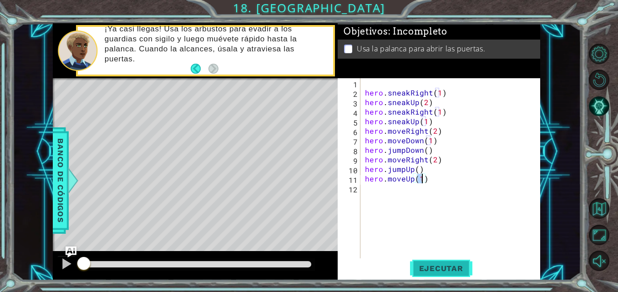
type textarea "hero.moveUp(1)"
click at [434, 271] on span "Ejecutar" at bounding box center [441, 268] width 62 height 9
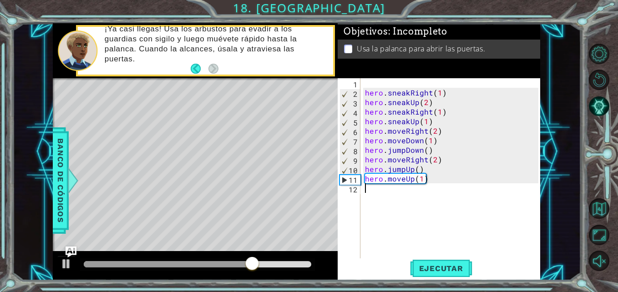
click at [389, 193] on div "hero . sneakRight ( 1 ) hero . sneakUp ( 2 ) hero . sneakRight ( 1 ) hero . sne…" at bounding box center [453, 178] width 180 height 201
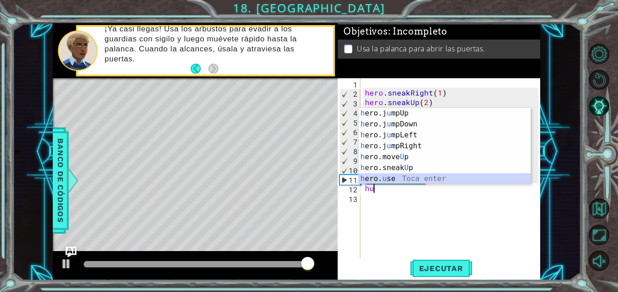
click at [389, 178] on div "h ero.j u mpUp Toca enter h ero.j u [GEOGRAPHIC_DATA] Toca enter h ero.j u mpLe…" at bounding box center [444, 157] width 172 height 98
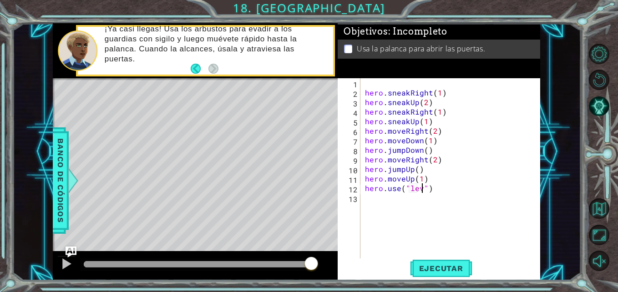
scroll to position [0, 4]
type textarea "hero.use("lever")"
click at [435, 262] on button "Ejecutar" at bounding box center [441, 268] width 62 height 20
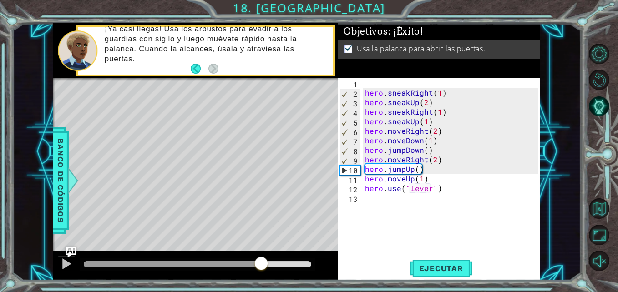
click at [261, 262] on div at bounding box center [197, 264] width 227 height 6
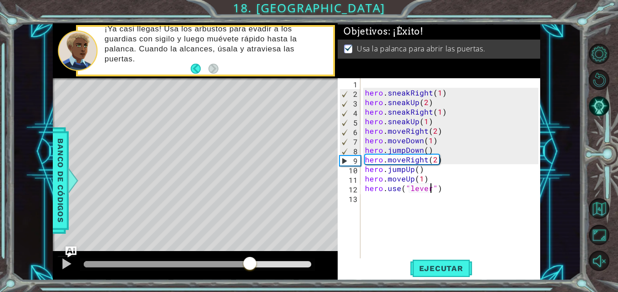
click at [249, 262] on div at bounding box center [167, 264] width 166 height 6
click at [232, 260] on div at bounding box center [197, 264] width 235 height 13
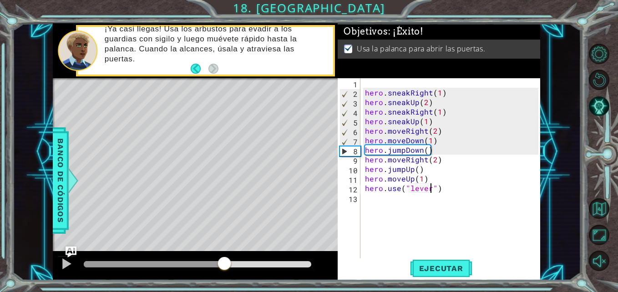
click at [224, 262] on div at bounding box center [154, 264] width 140 height 6
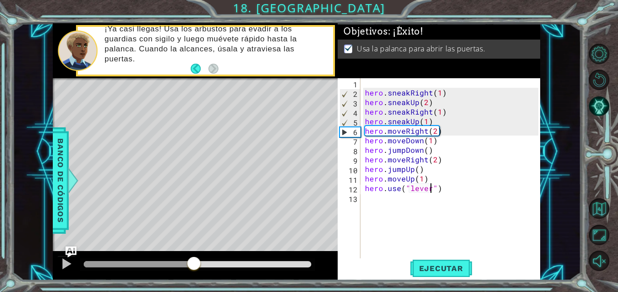
click at [194, 262] on div at bounding box center [139, 264] width 110 height 6
click at [65, 261] on div at bounding box center [66, 264] width 12 height 12
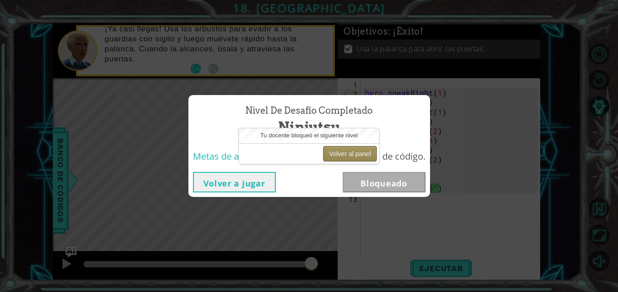
click at [331, 157] on button "Volver al panel" at bounding box center [350, 153] width 54 height 15
click at [357, 151] on button "Volver al panel" at bounding box center [350, 153] width 54 height 15
